Goal: Check status: Check status

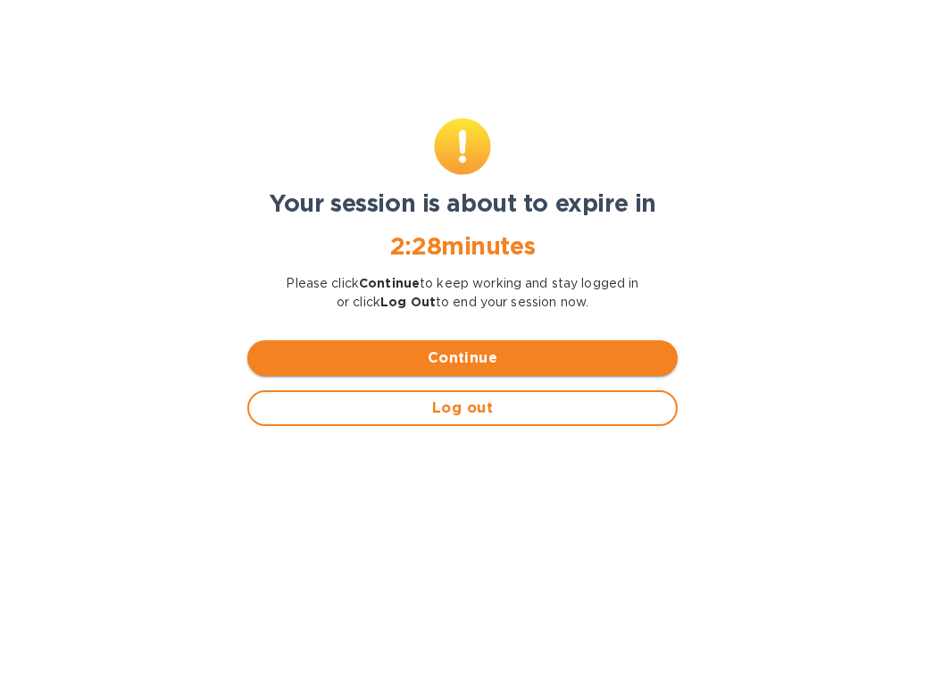
click at [447, 359] on span "Continue" at bounding box center [463, 357] width 402 height 21
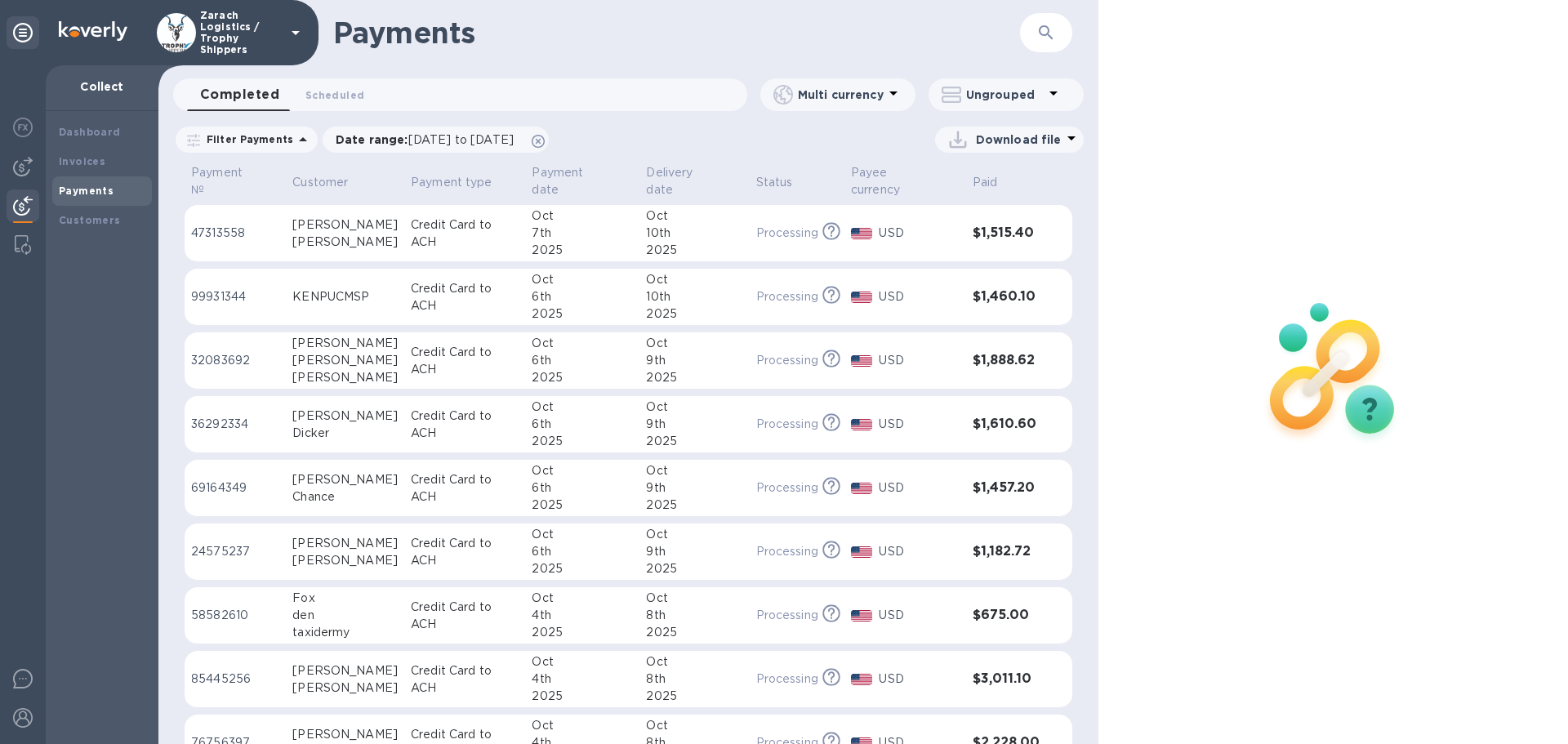
click at [221, 352] on p "32083692" at bounding box center [235, 360] width 88 height 17
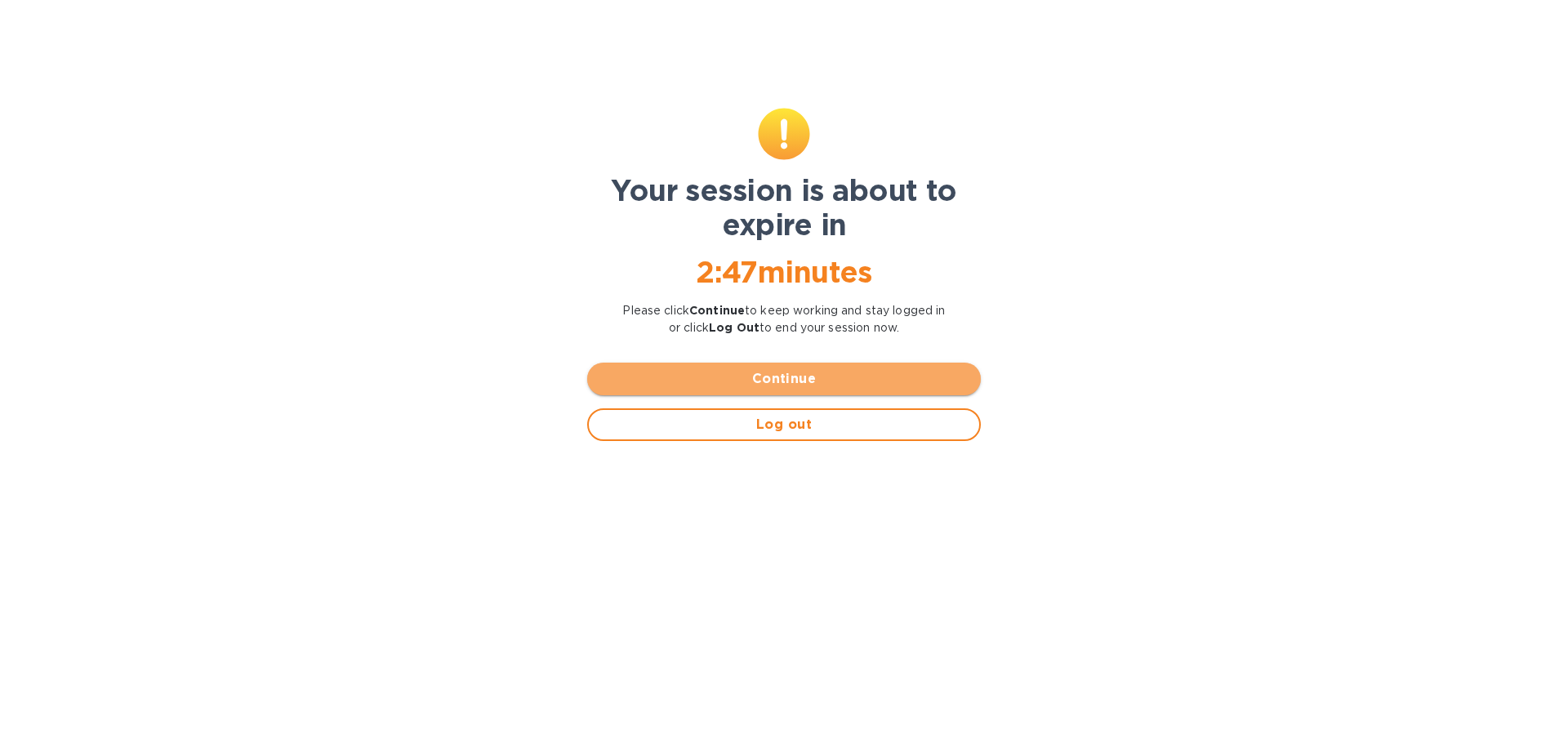
click at [777, 381] on span "Continue" at bounding box center [784, 378] width 368 height 19
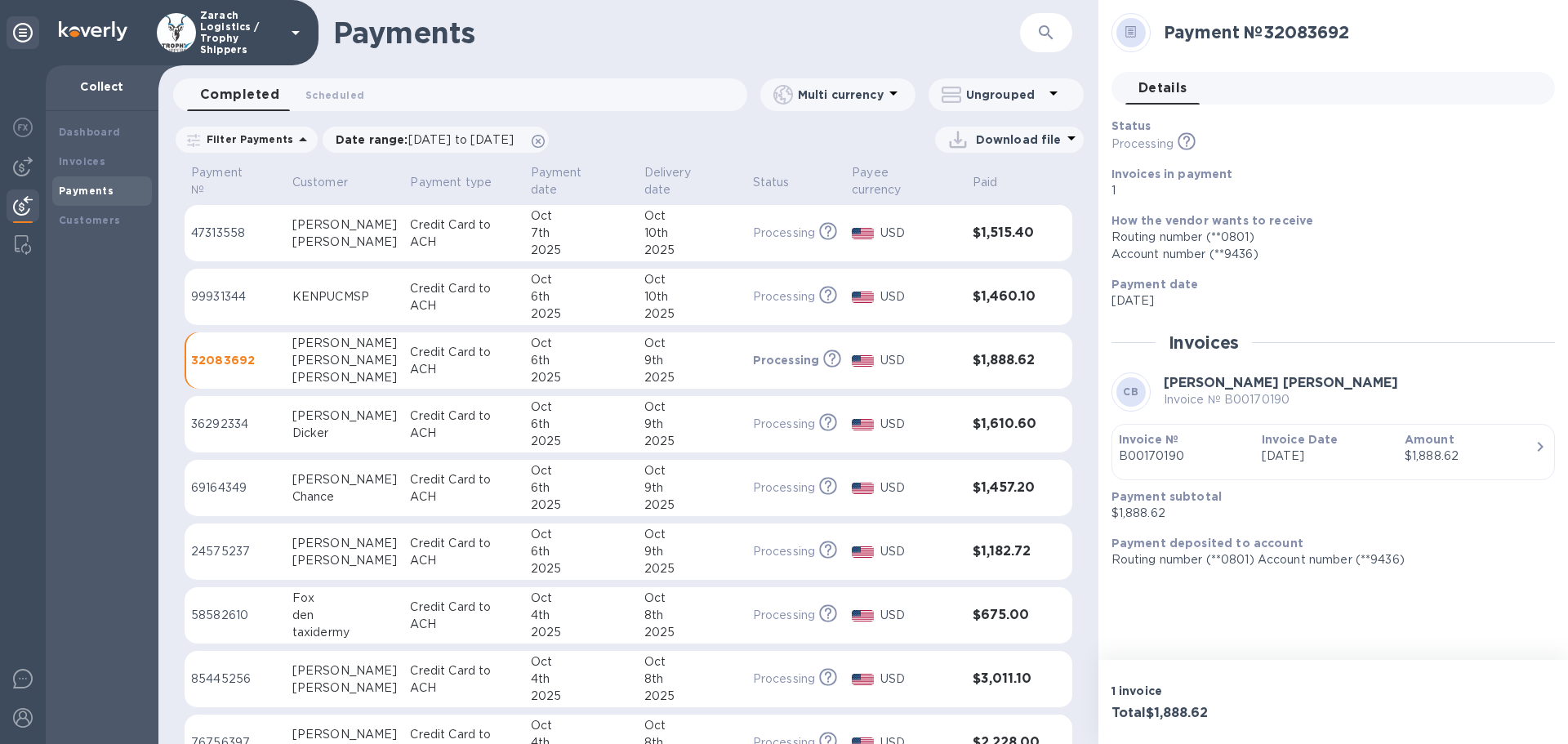
click at [217, 288] on p "99931344" at bounding box center [235, 296] width 88 height 17
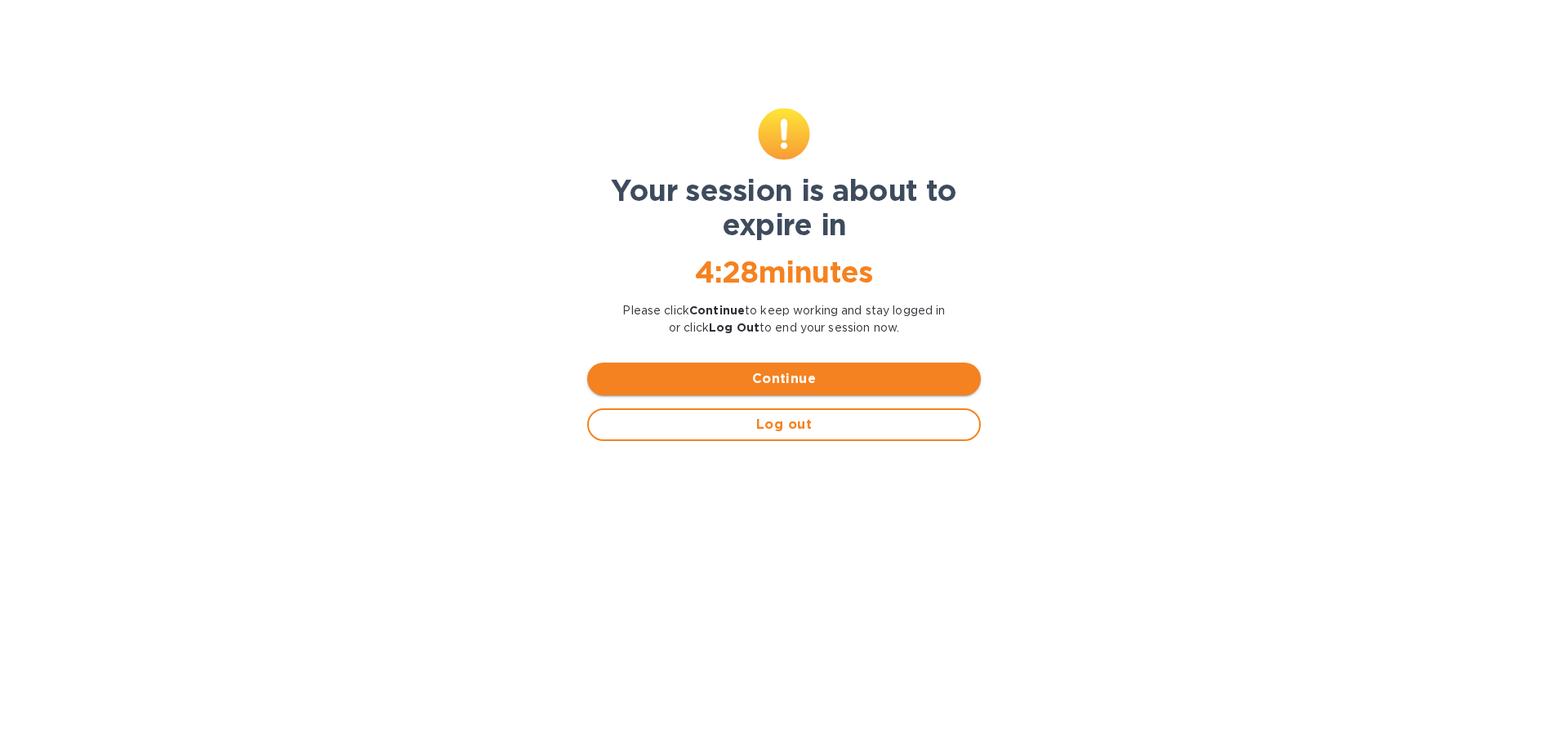
click at [773, 377] on span "Continue" at bounding box center [784, 378] width 368 height 19
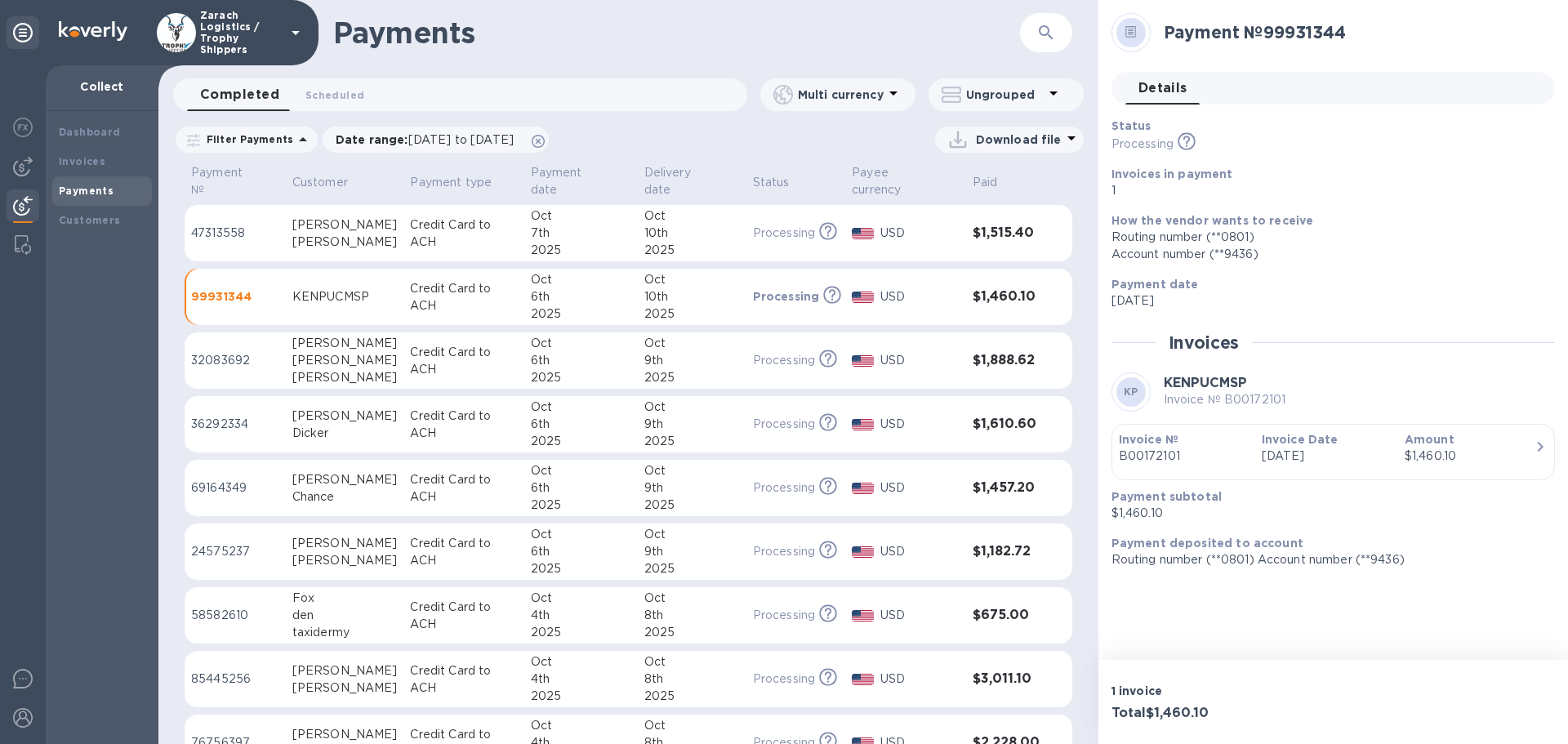
click at [224, 225] on p "47313558" at bounding box center [235, 233] width 88 height 17
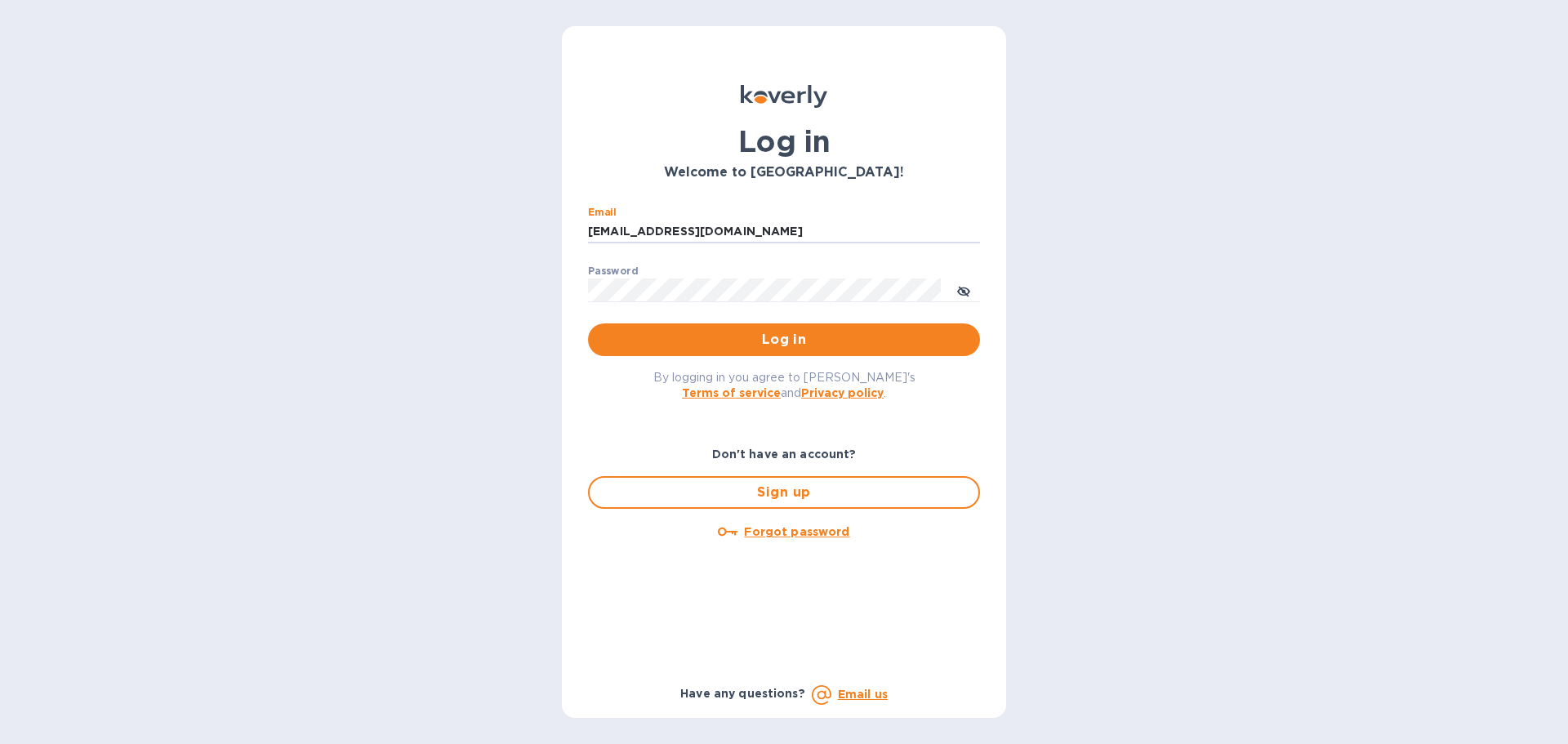
drag, startPoint x: 753, startPoint y: 229, endPoint x: 576, endPoint y: 226, distance: 177.0
click at [576, 226] on div "Email ssinger@intlfreight.net ​ Password ​ Log in" at bounding box center [784, 282] width 418 height 176
type input "ssinger@zarachlogistics.com"
click at [722, 327] on button "Log in" at bounding box center [784, 340] width 392 height 33
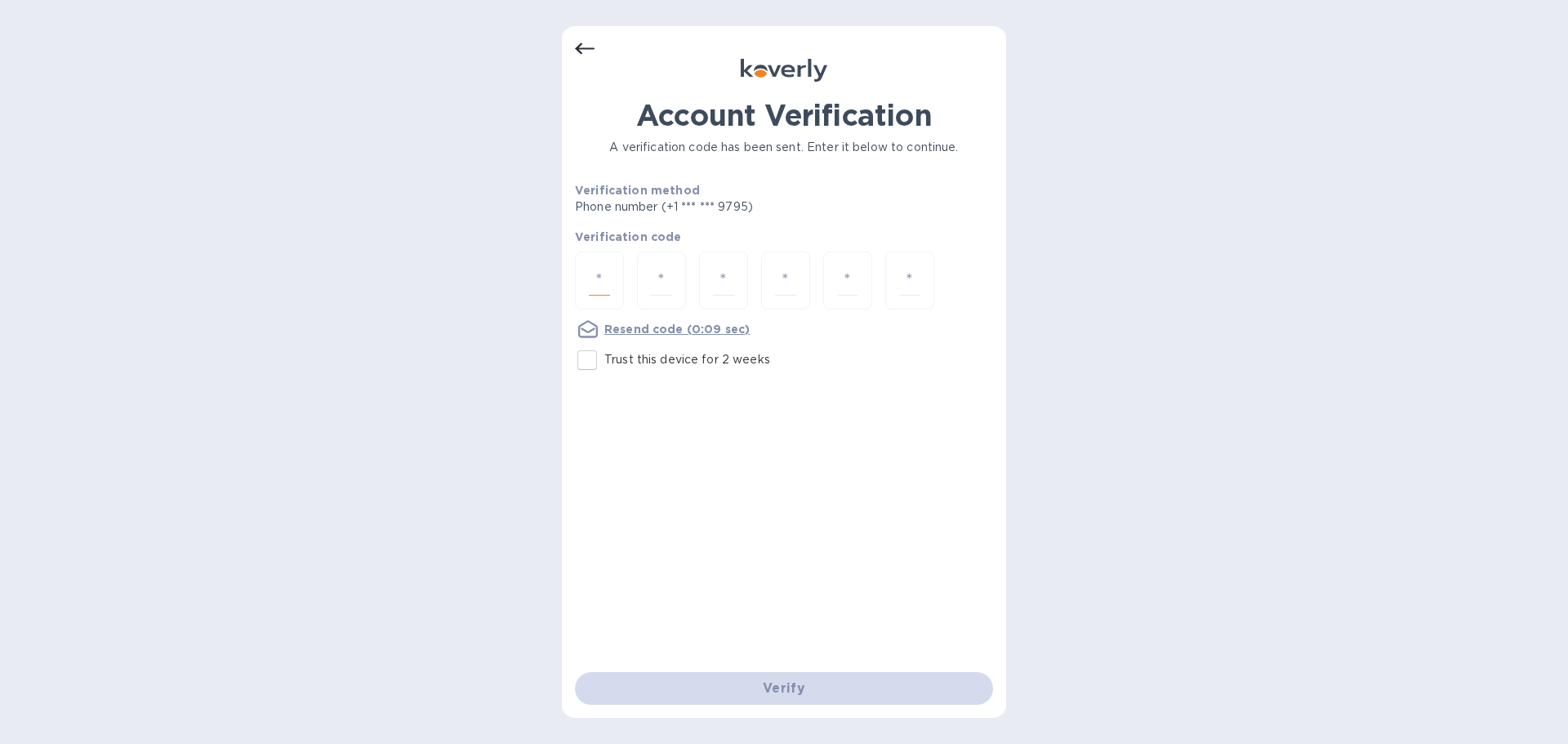
click at [609, 279] on input "number" at bounding box center [599, 280] width 21 height 30
type input "1"
type input "0"
type input "4"
type input "2"
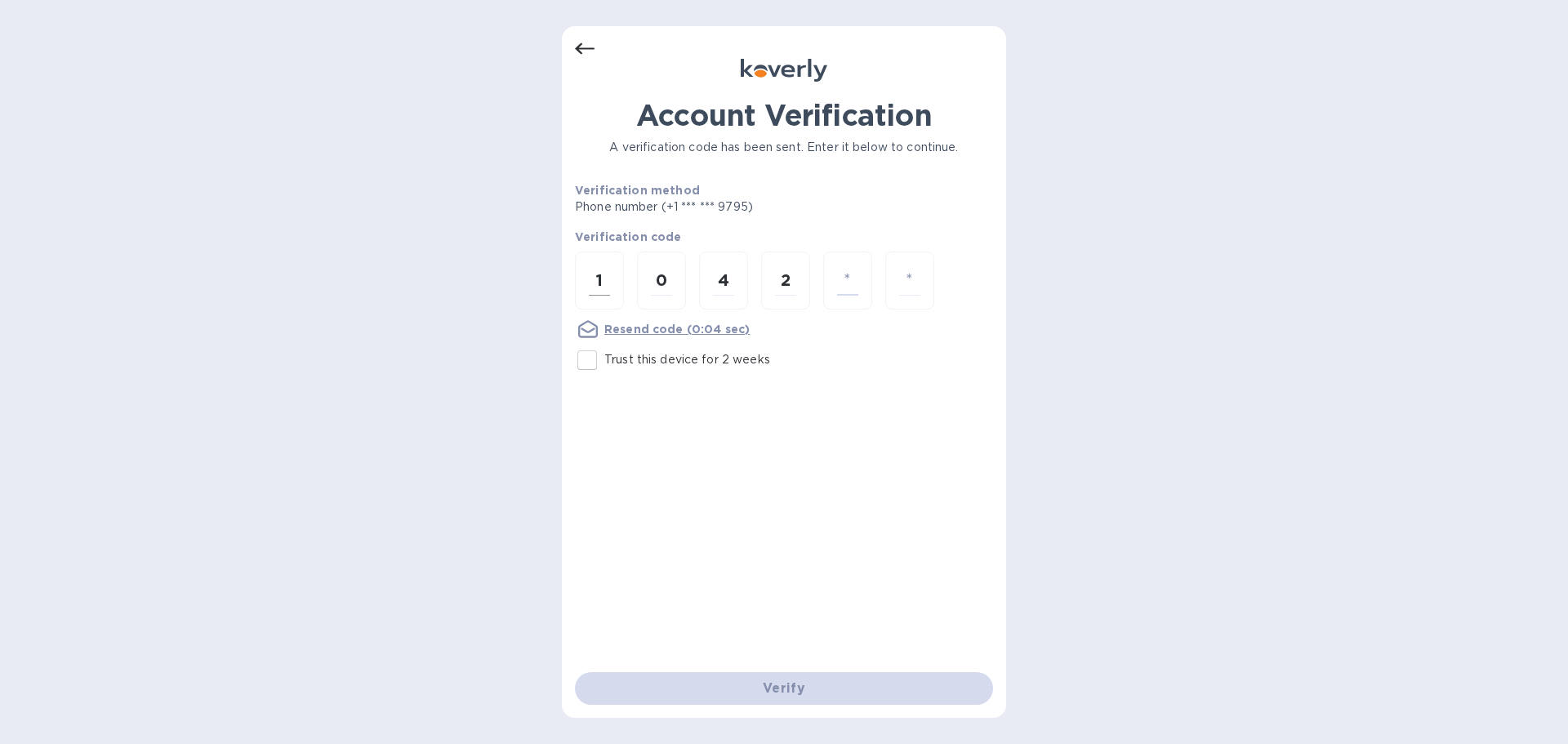
type input "3"
type input "6"
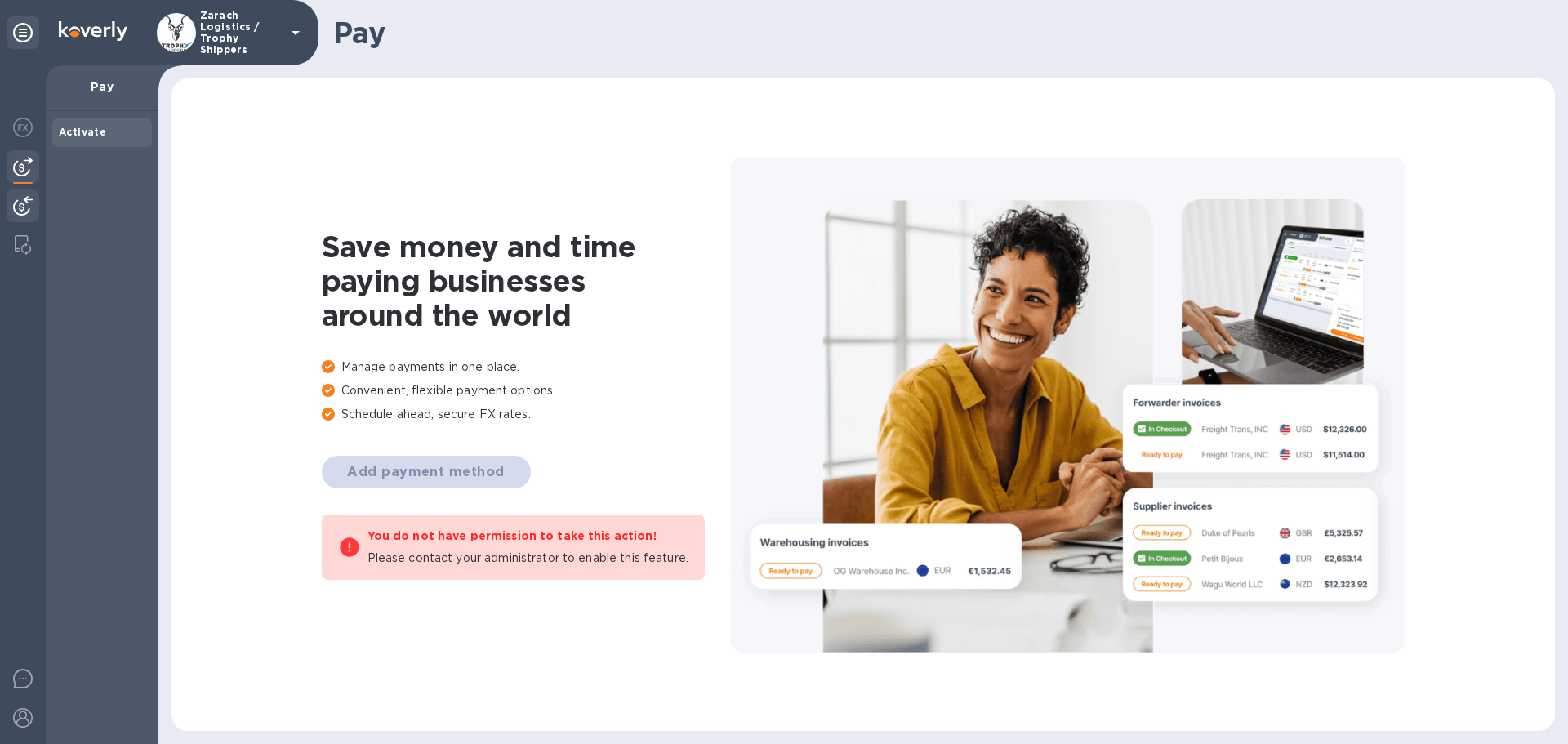
click at [28, 202] on img at bounding box center [22, 205] width 19 height 19
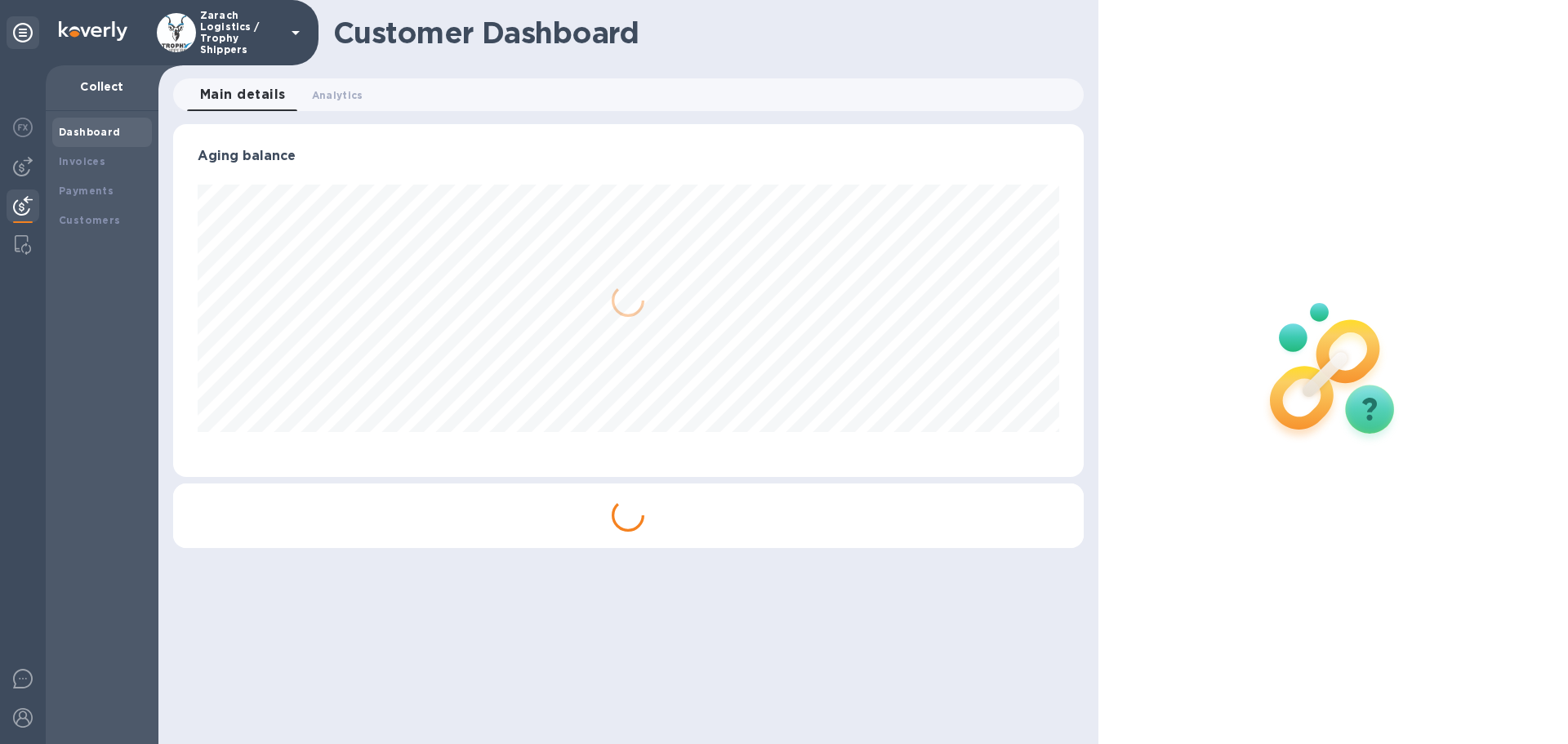
scroll to position [353, 910]
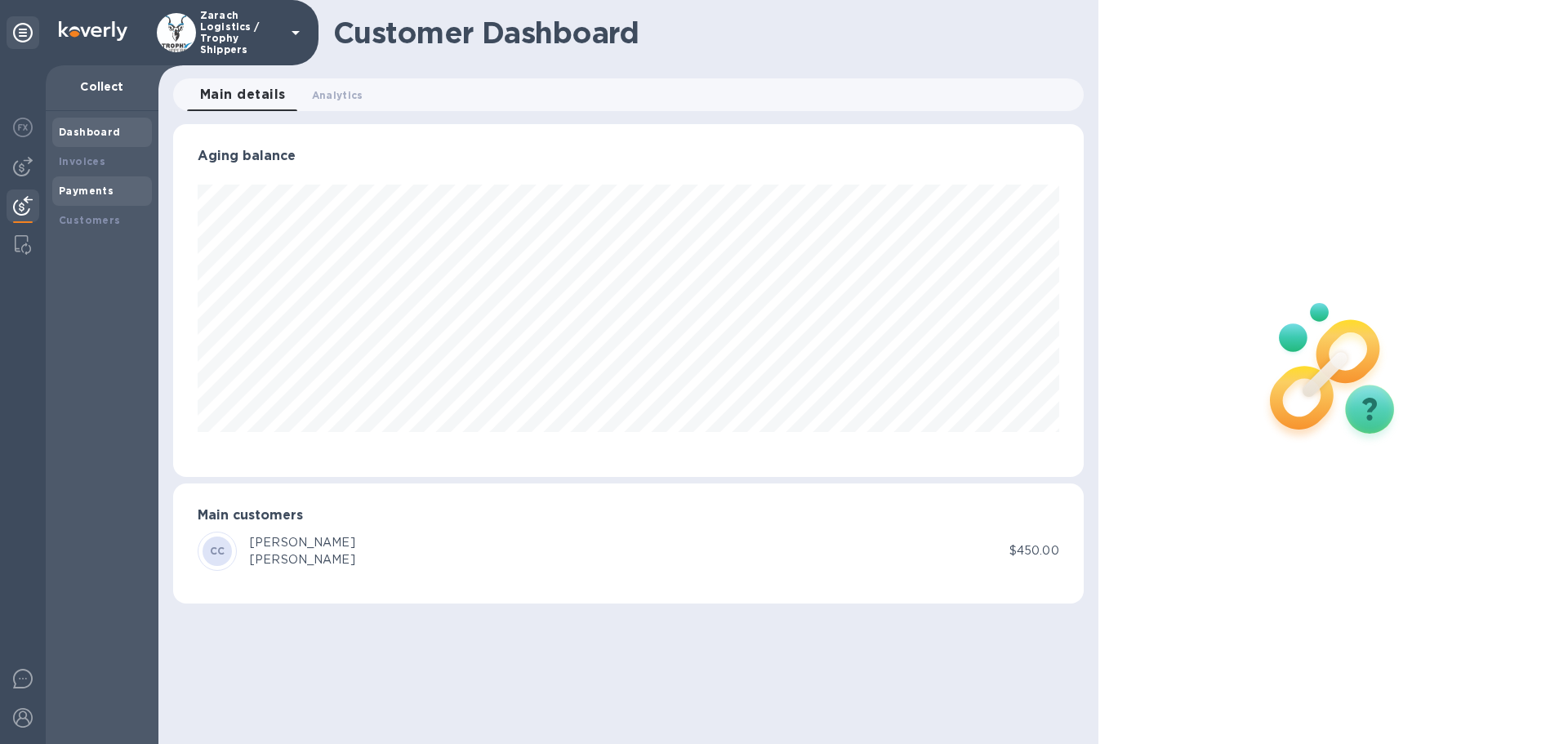
click at [81, 191] on b "Payments" at bounding box center [86, 190] width 55 height 12
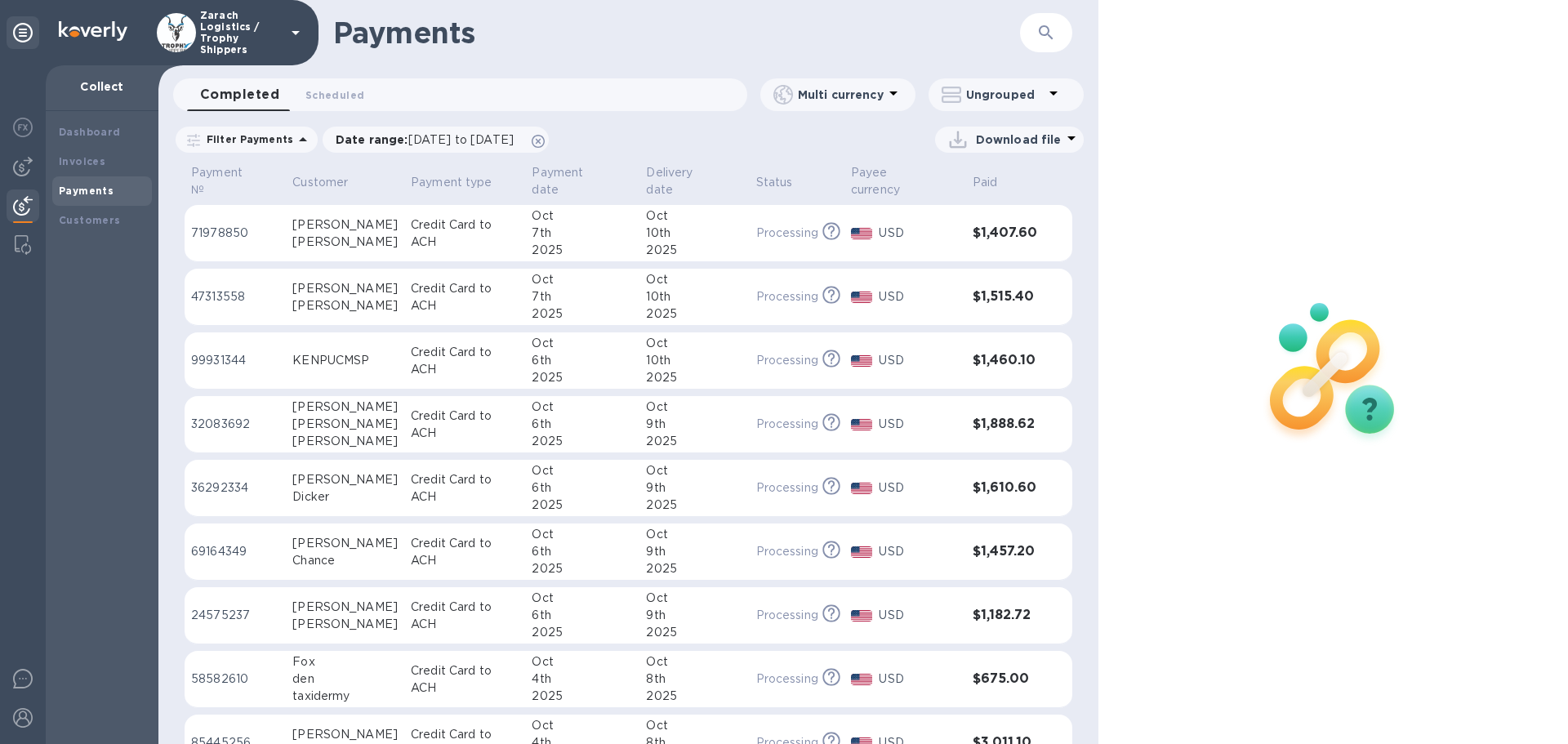
click at [215, 225] on p "71978850" at bounding box center [235, 233] width 88 height 17
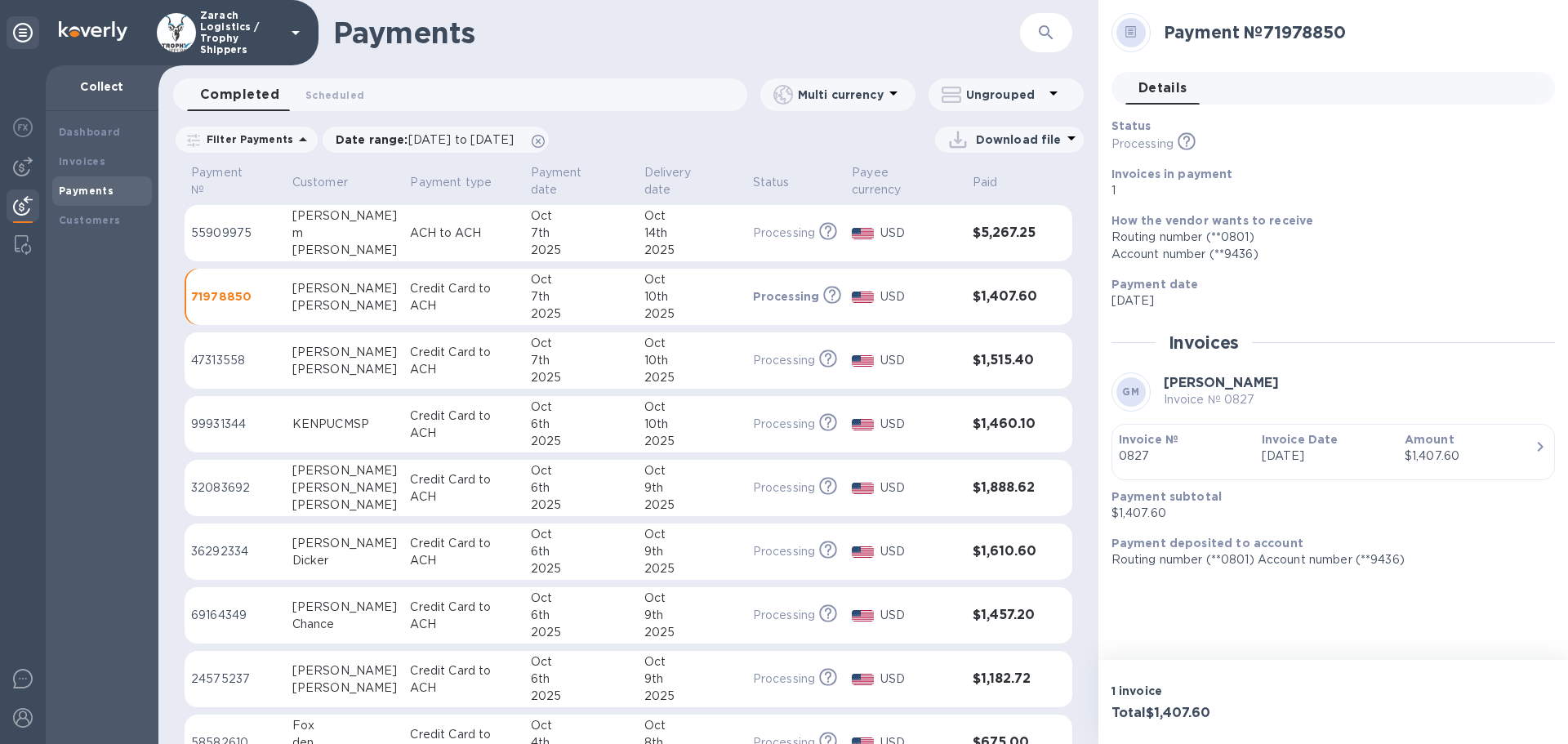
click at [232, 225] on p "55909975" at bounding box center [235, 233] width 88 height 17
click at [344, 280] on div "[PERSON_NAME]" at bounding box center [345, 288] width 105 height 17
